Goal: Task Accomplishment & Management: Complete application form

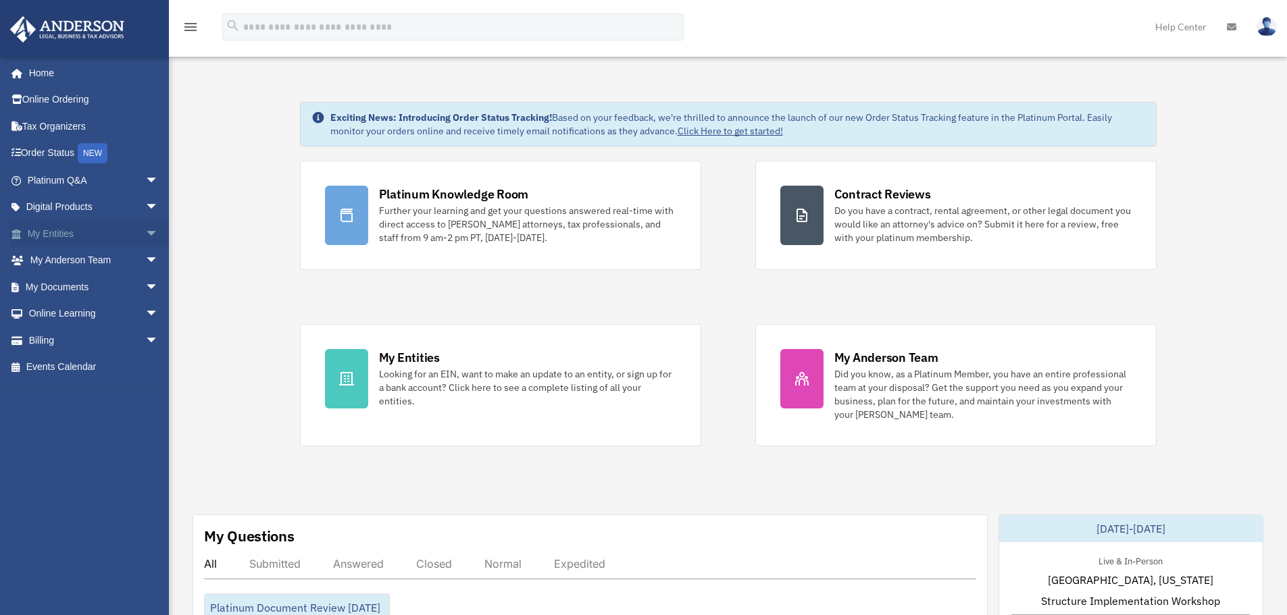
click at [65, 232] on link "My Entities arrow_drop_down" at bounding box center [94, 233] width 170 height 27
click at [145, 234] on span "arrow_drop_down" at bounding box center [158, 234] width 27 height 28
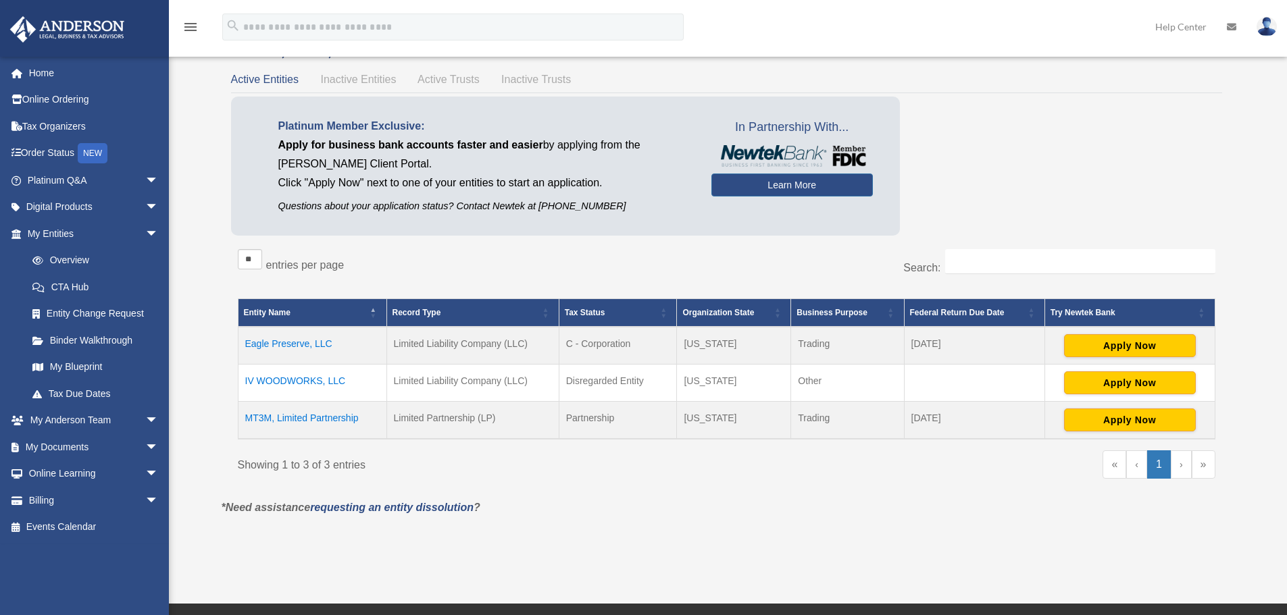
scroll to position [68, 0]
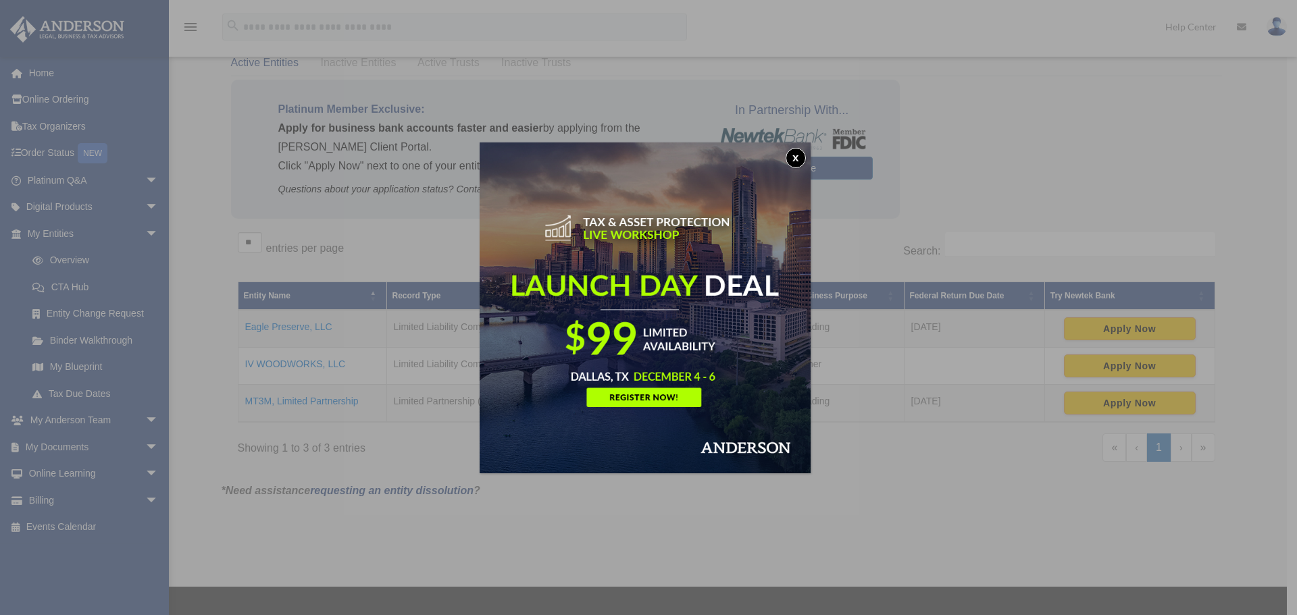
click at [791, 155] on button "x" at bounding box center [796, 158] width 20 height 20
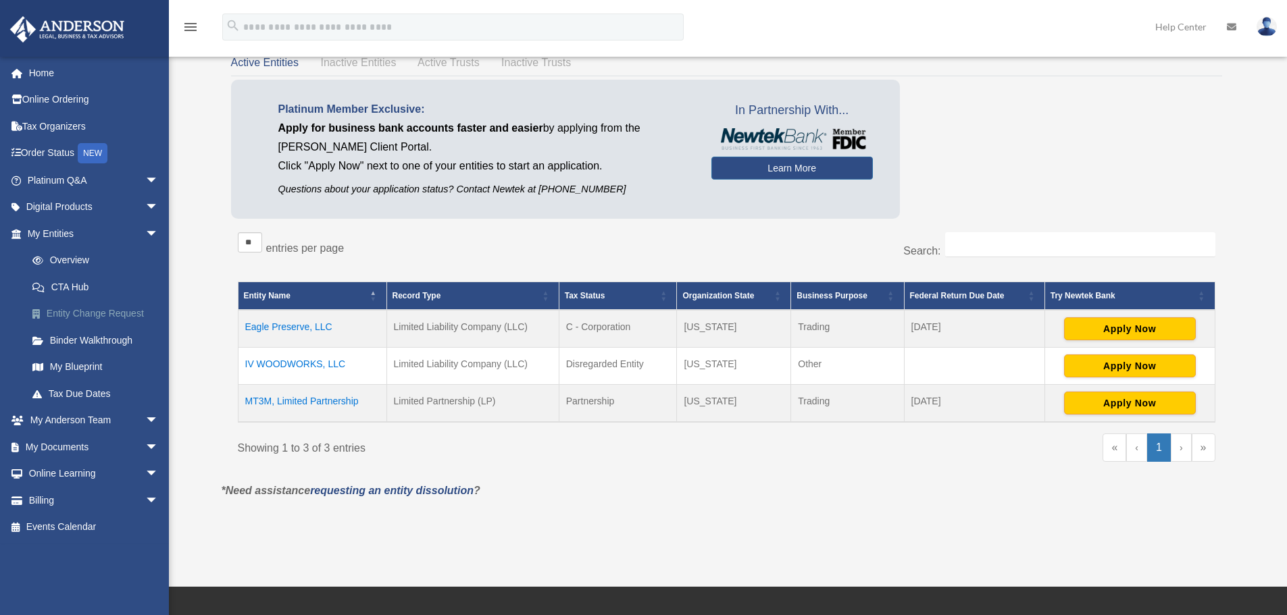
click at [126, 315] on link "Entity Change Request" at bounding box center [99, 314] width 160 height 27
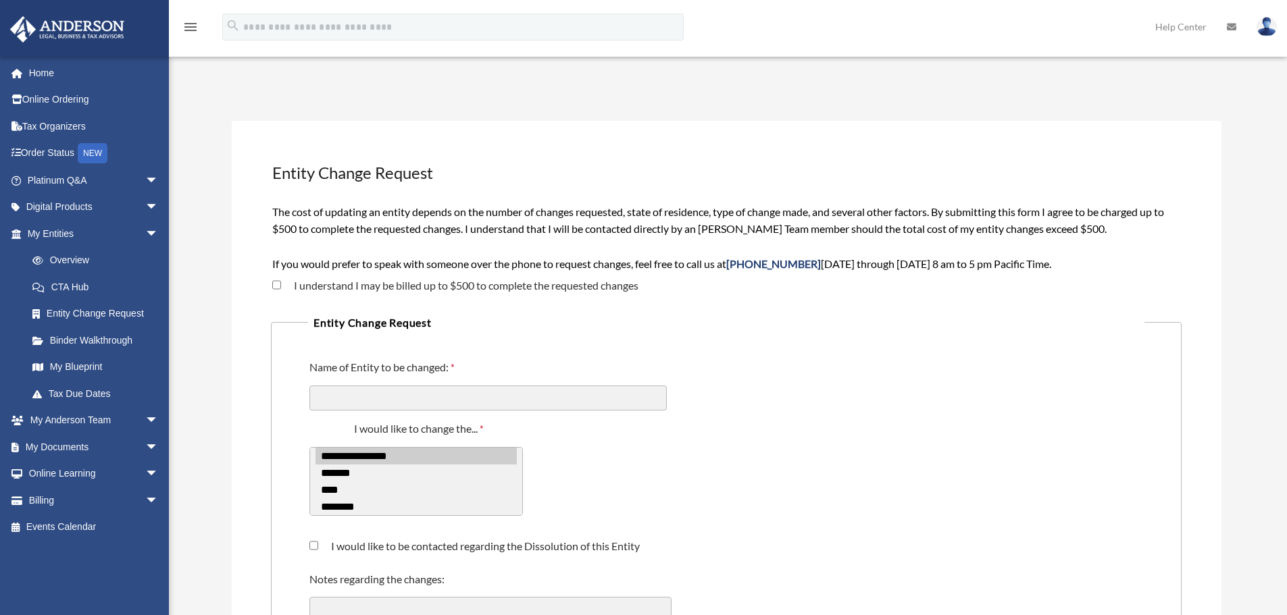
click at [145, 441] on span "arrow_drop_down" at bounding box center [158, 448] width 27 height 28
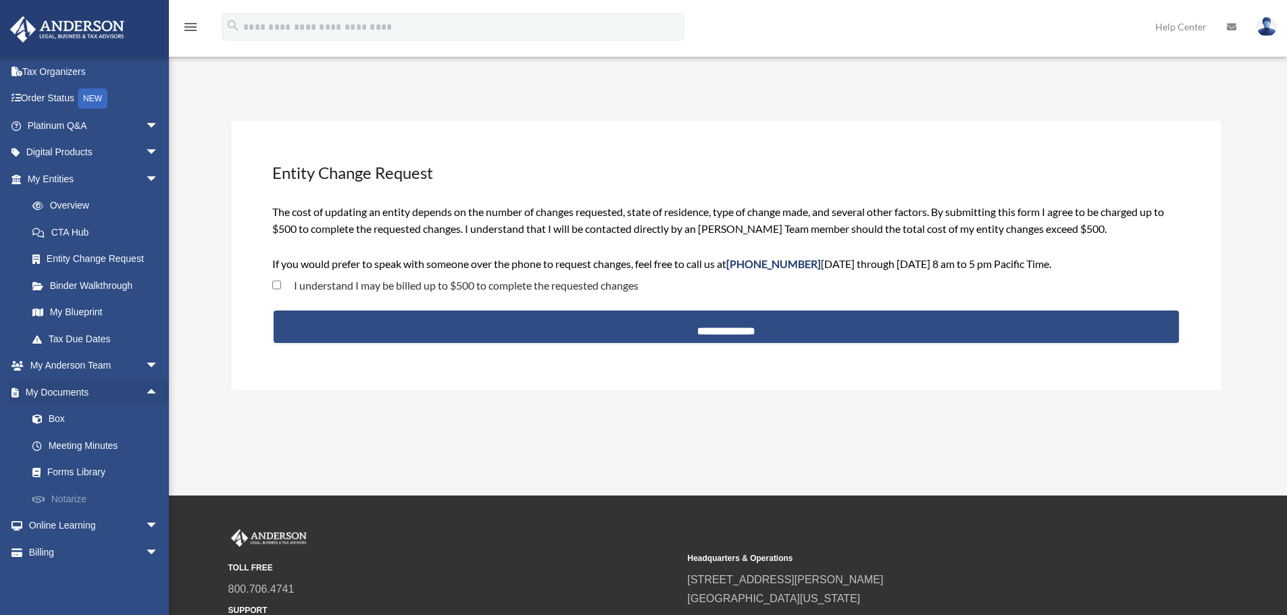
scroll to position [68, 0]
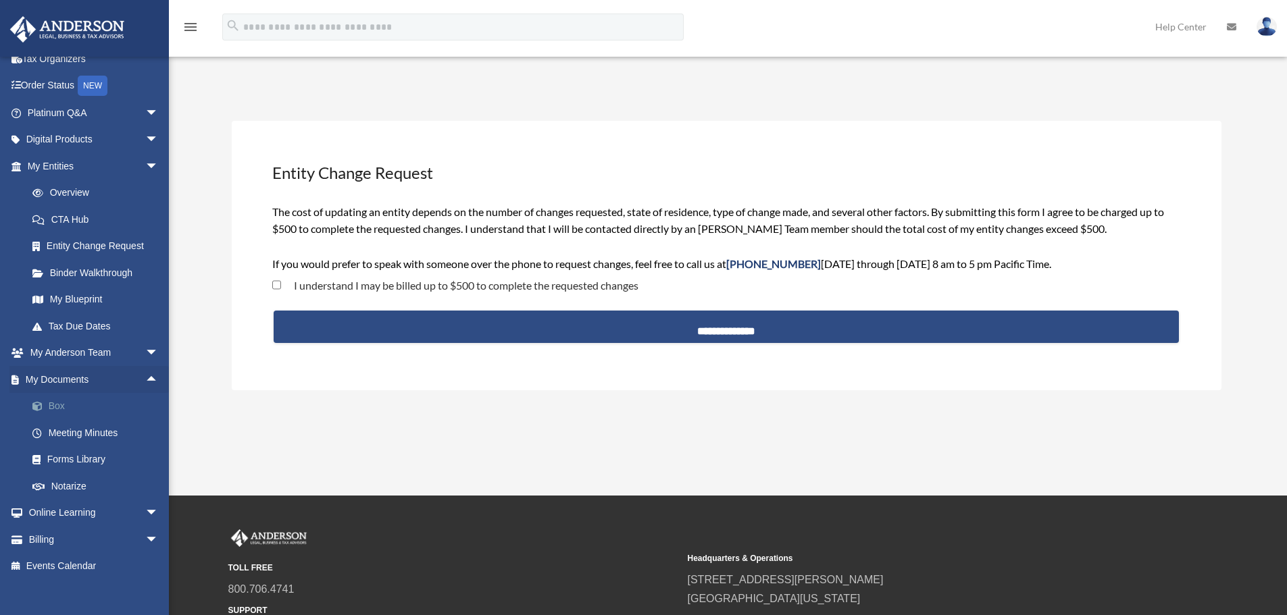
click at [57, 409] on link "Box" at bounding box center [99, 406] width 160 height 27
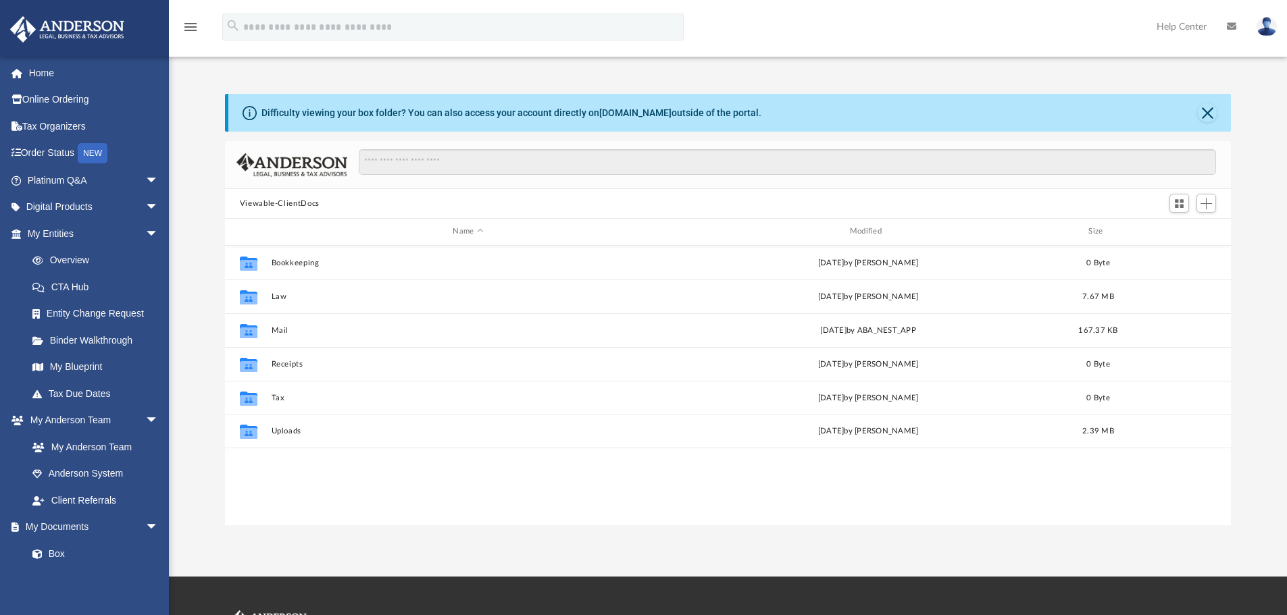
scroll to position [297, 996]
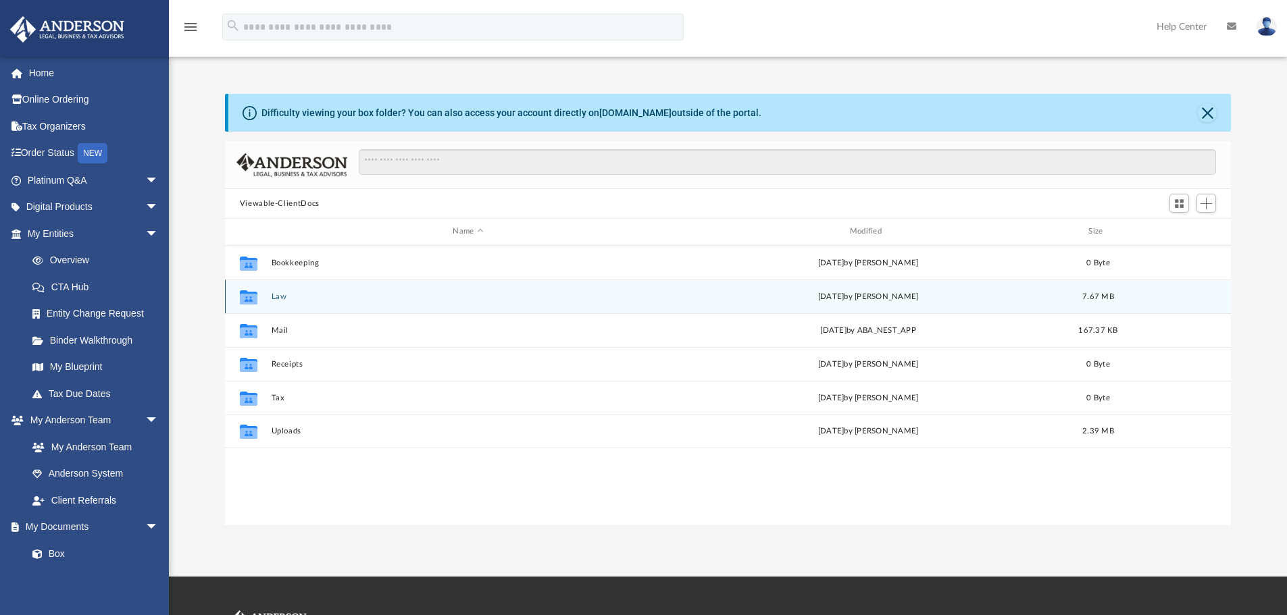
click at [276, 294] on button "Law" at bounding box center [468, 296] width 394 height 9
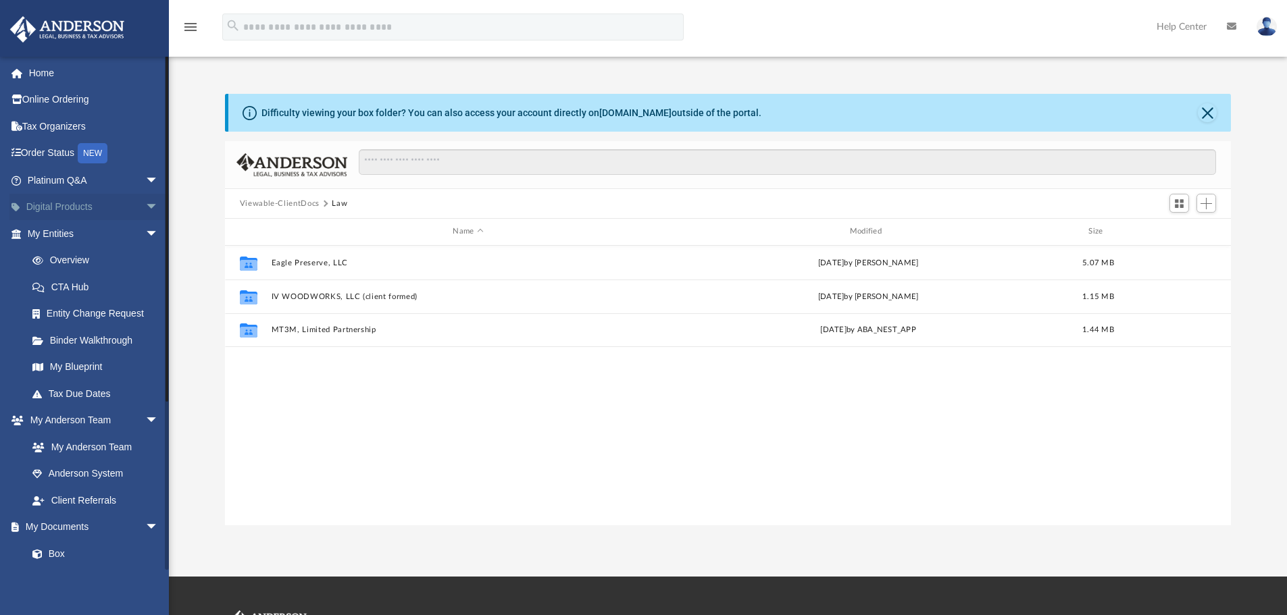
click at [145, 204] on span "arrow_drop_down" at bounding box center [158, 208] width 27 height 28
click at [145, 203] on span "arrow_drop_up" at bounding box center [158, 208] width 27 height 28
click at [80, 282] on link "CTA Hub" at bounding box center [99, 287] width 160 height 27
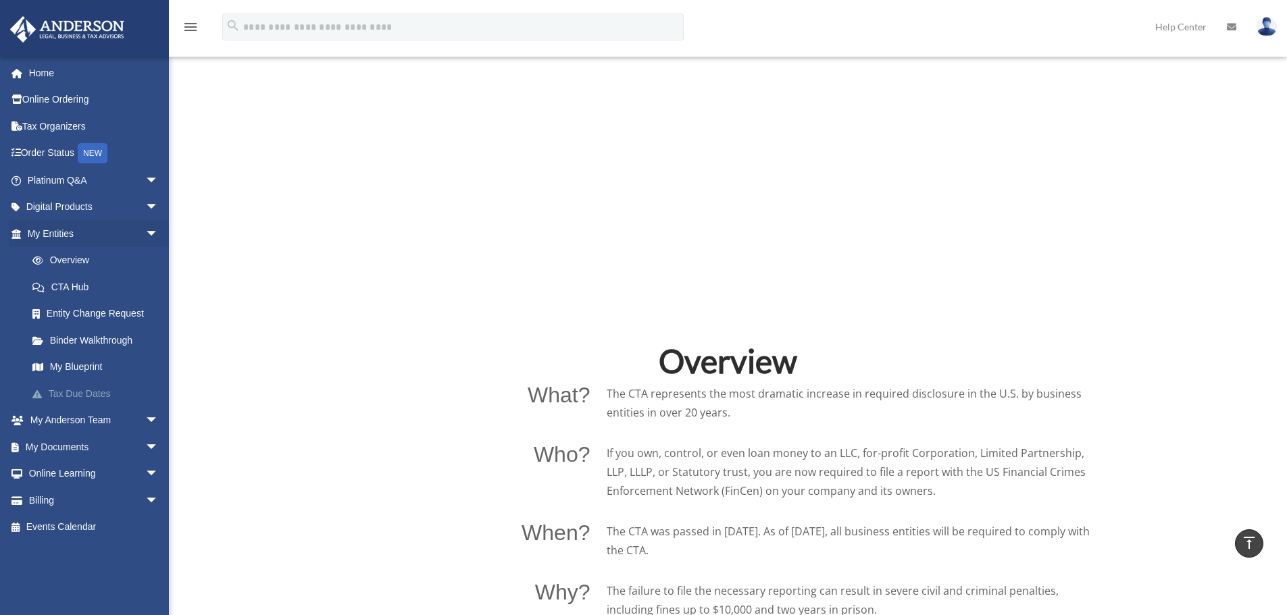
scroll to position [742, 0]
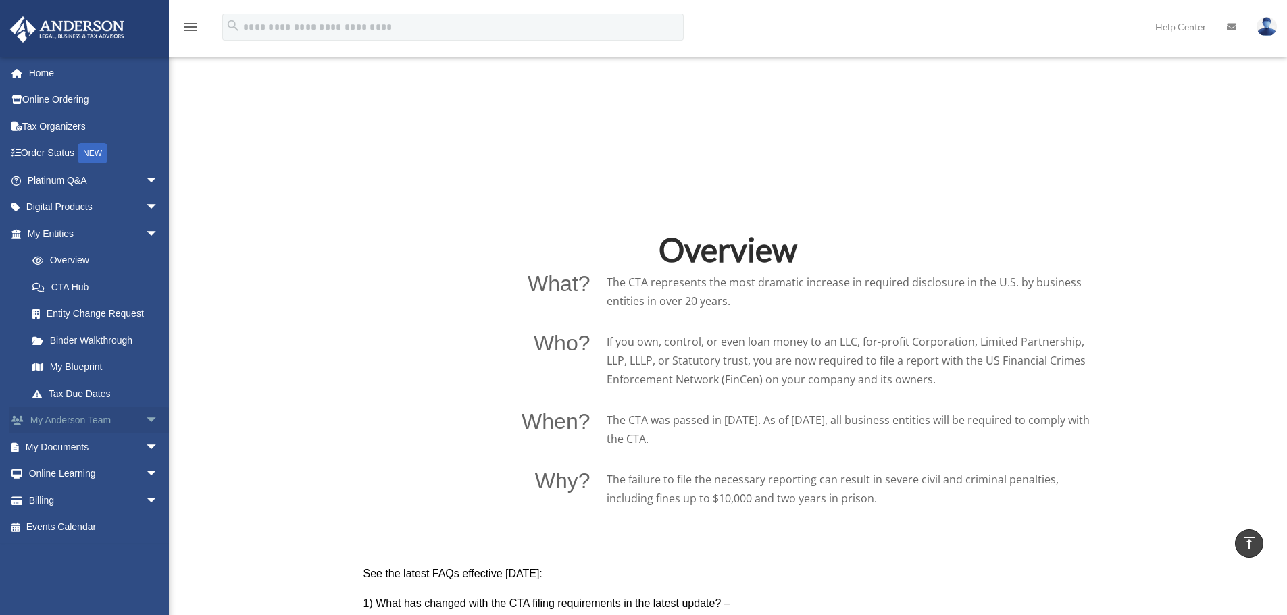
click at [145, 417] on span "arrow_drop_down" at bounding box center [158, 421] width 27 height 28
click at [109, 446] on link "My Anderson Team" at bounding box center [99, 447] width 160 height 27
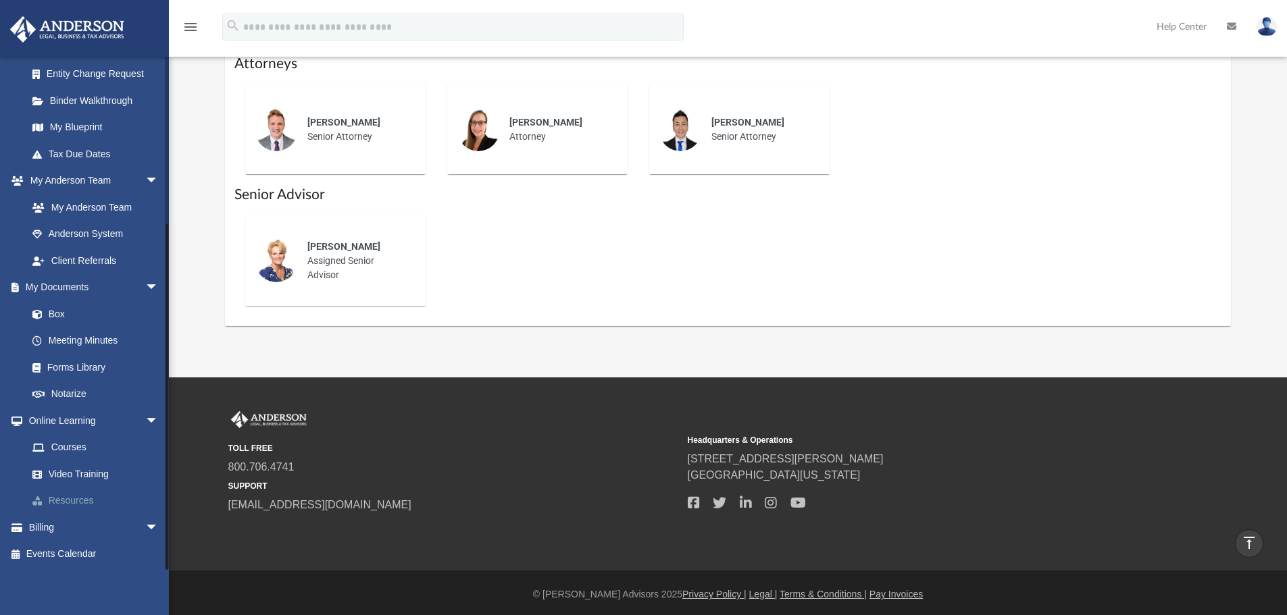
scroll to position [548, 0]
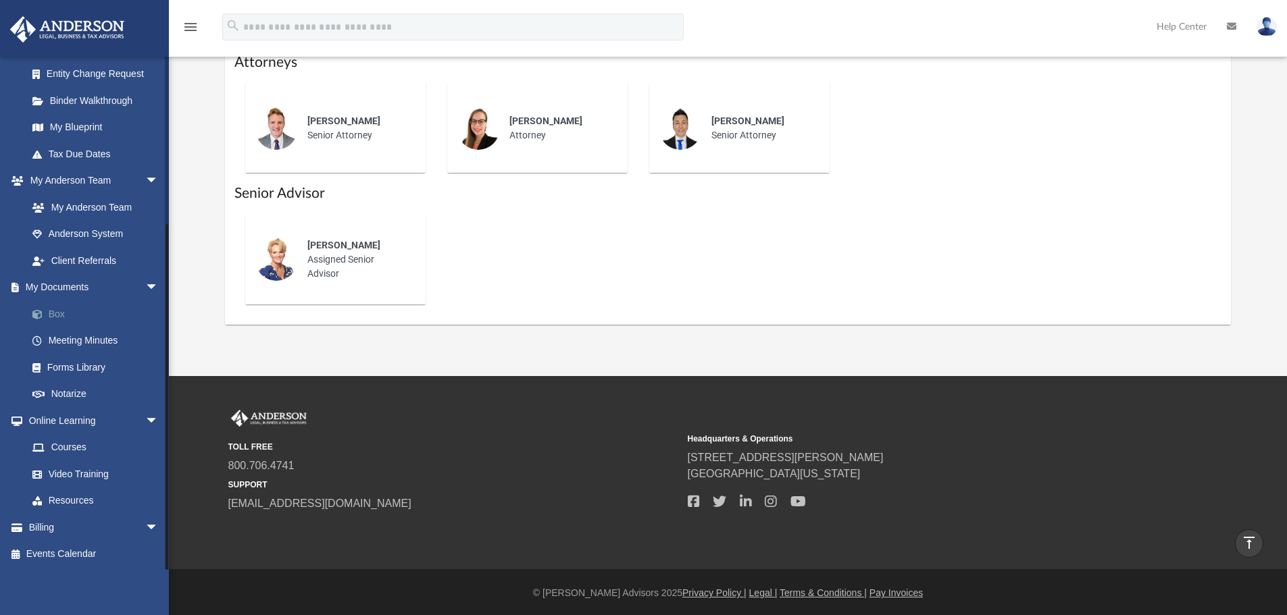
click at [62, 308] on link "Box" at bounding box center [99, 314] width 160 height 27
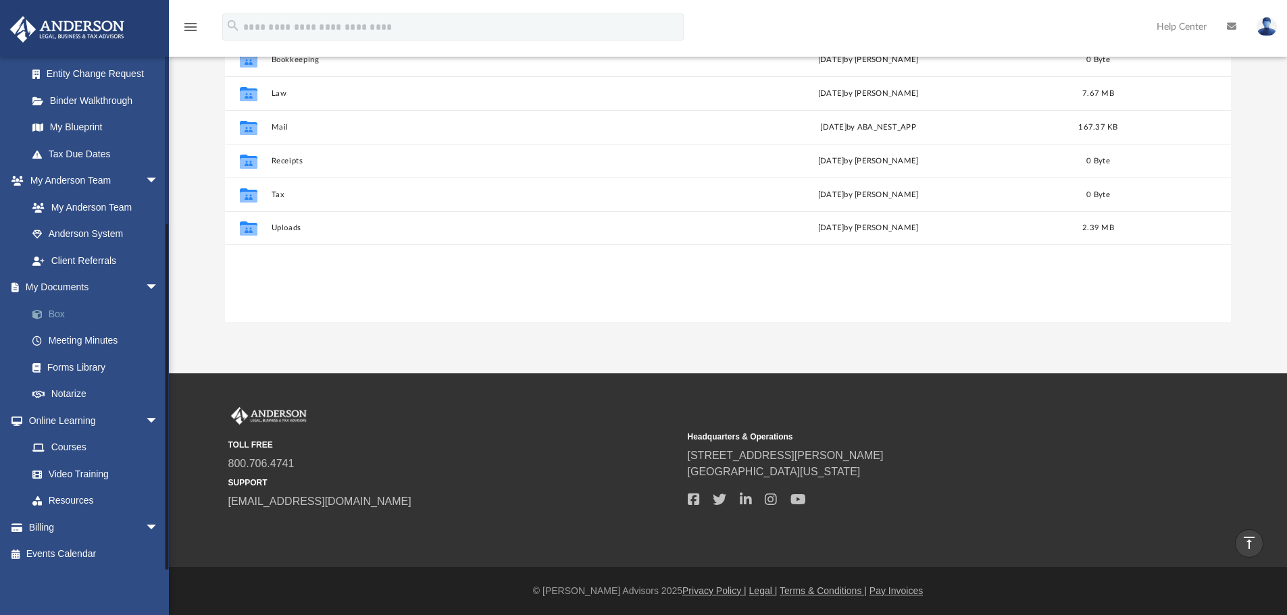
scroll to position [297, 996]
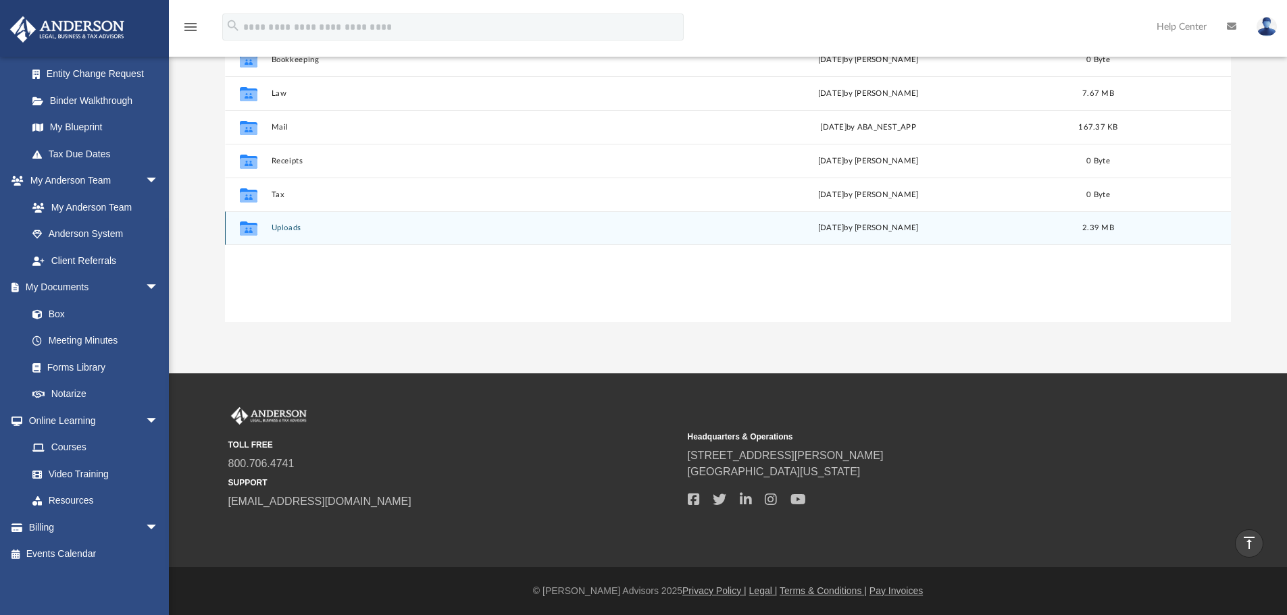
click at [303, 224] on button "Uploads" at bounding box center [468, 228] width 394 height 9
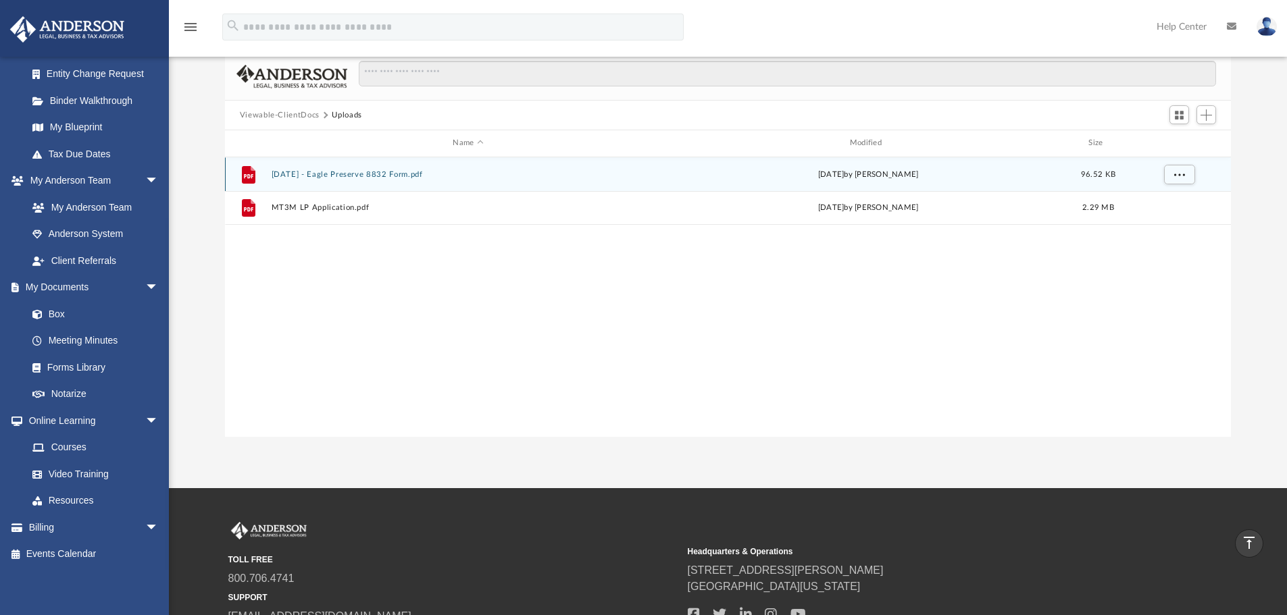
scroll to position [1, 0]
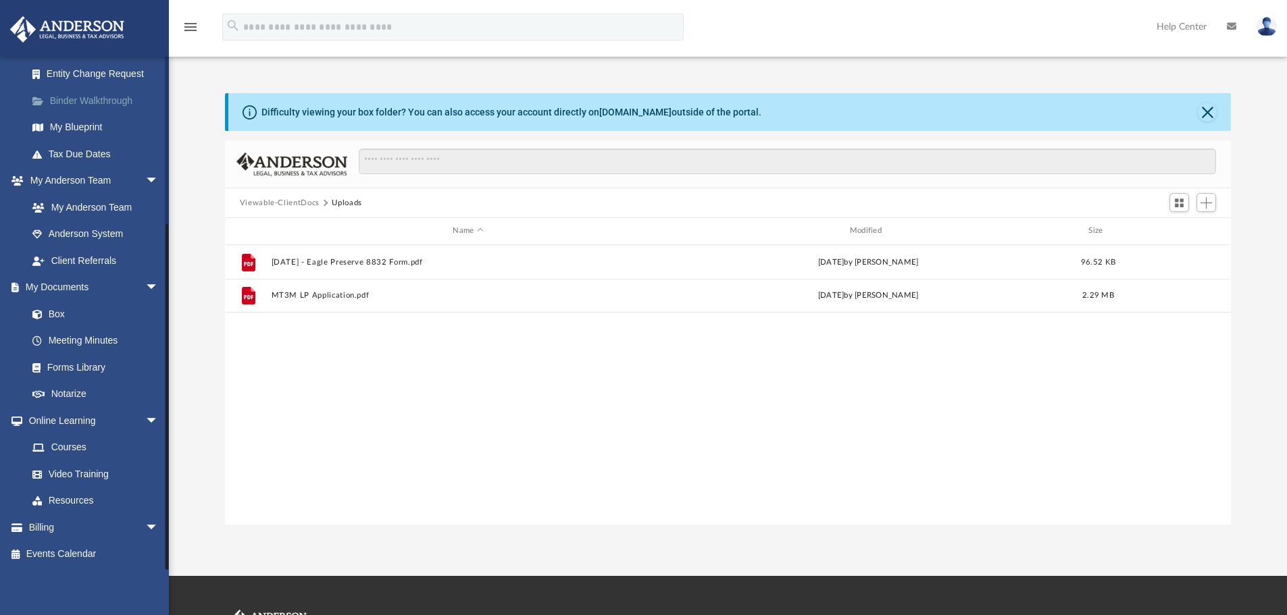
click at [105, 103] on link "Binder Walkthrough" at bounding box center [99, 100] width 160 height 27
click at [107, 74] on link "Entity Change Request" at bounding box center [99, 74] width 160 height 27
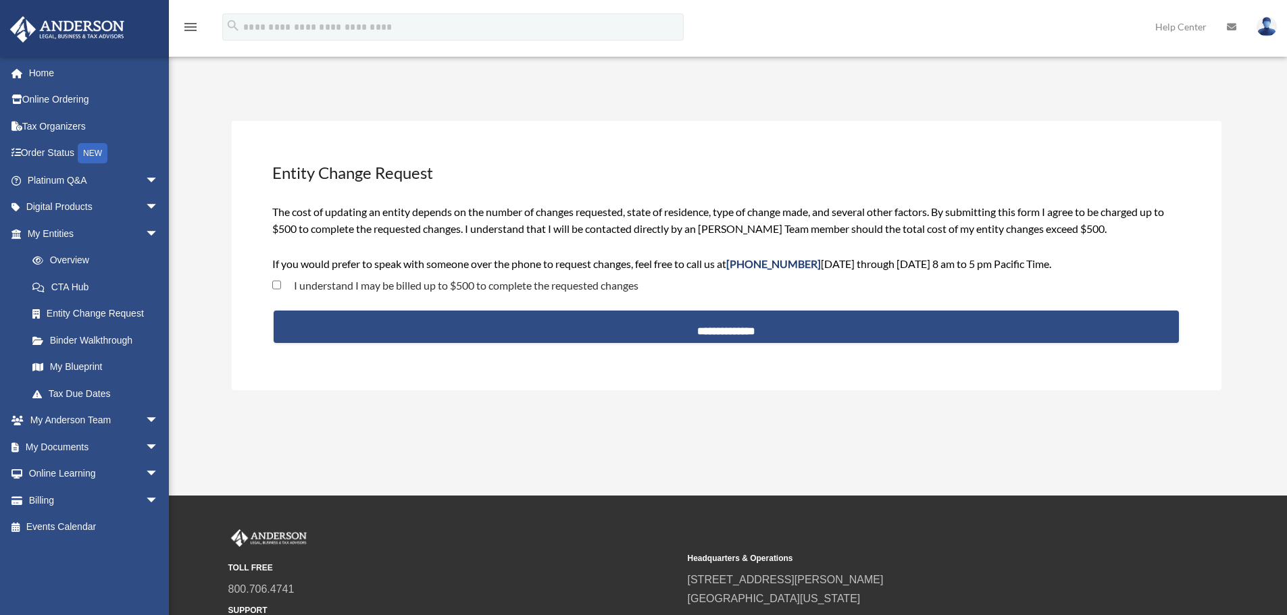
click at [1202, 107] on div "Entity Change Request date_range Published on Last updated [DATE] [DATE] by [PE…" at bounding box center [727, 260] width 1010 height 370
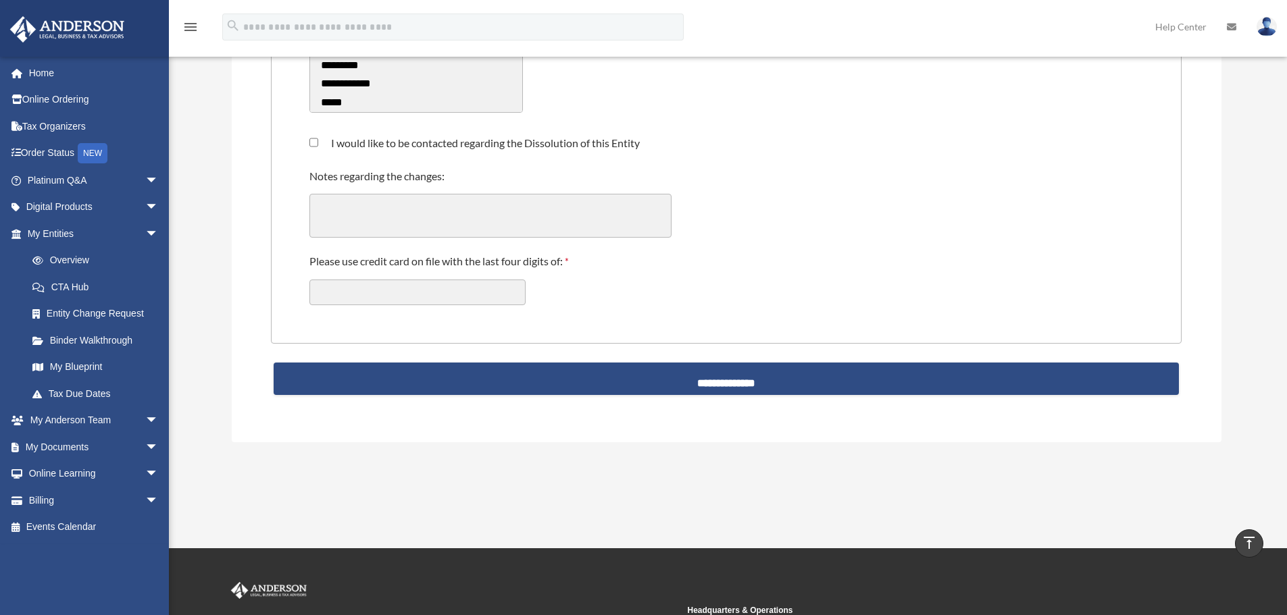
scroll to position [473, 0]
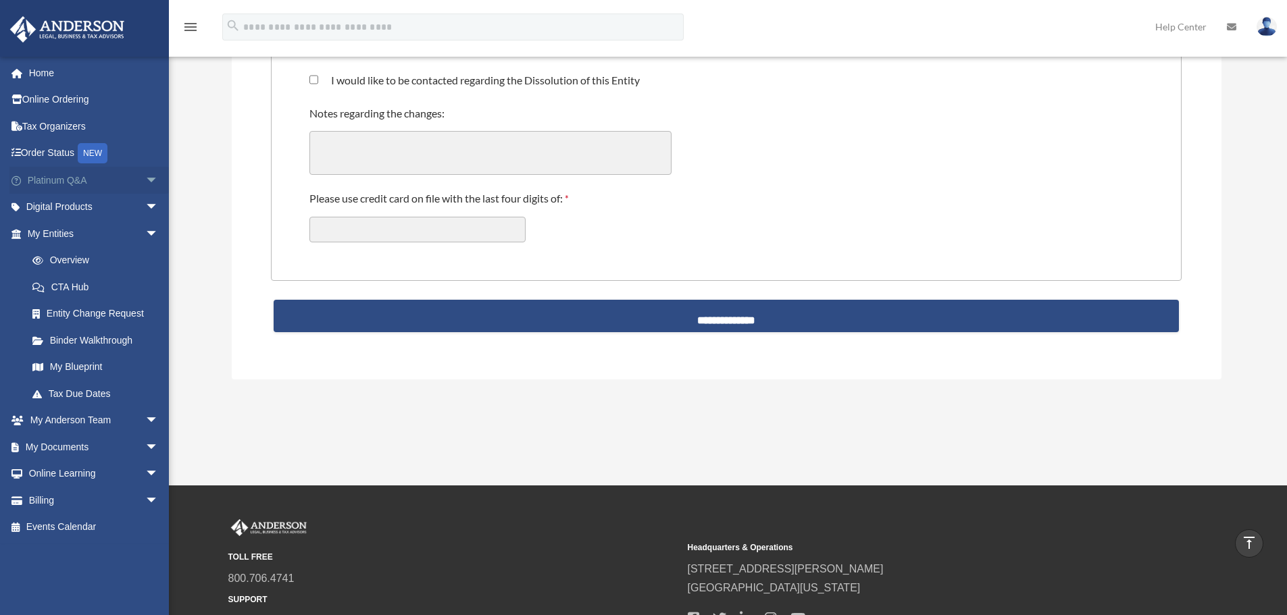
click at [66, 174] on link "Platinum Q&A arrow_drop_down" at bounding box center [94, 180] width 170 height 27
